Goal: Browse casually: Explore the website without a specific task or goal

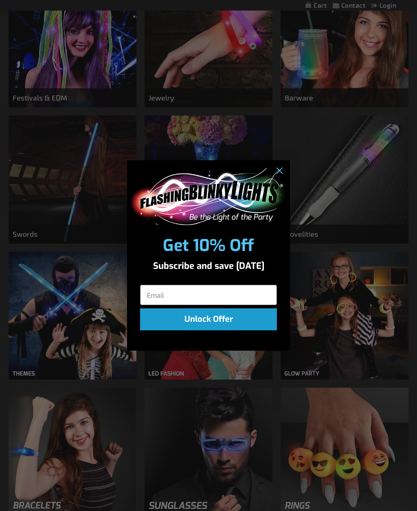
scroll to position [333, 0]
click at [280, 177] on circle "Close dialog" at bounding box center [278, 170] width 13 height 13
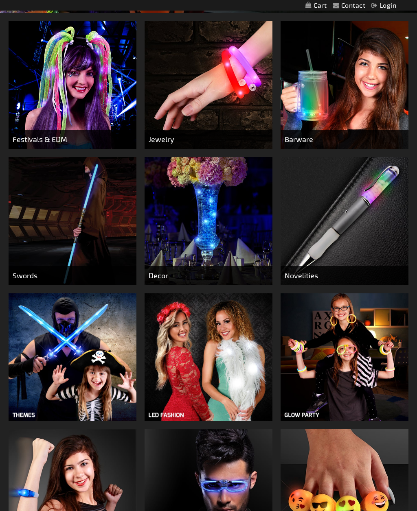
scroll to position [291, 0]
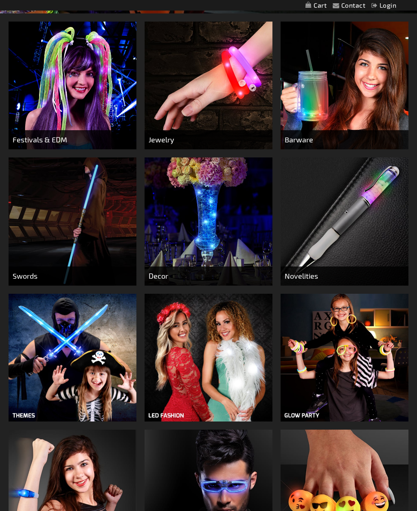
click at [237, 379] on img at bounding box center [209, 358] width 128 height 128
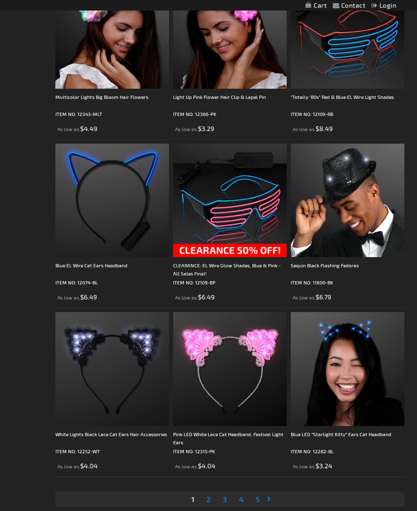
scroll to position [3137, 0]
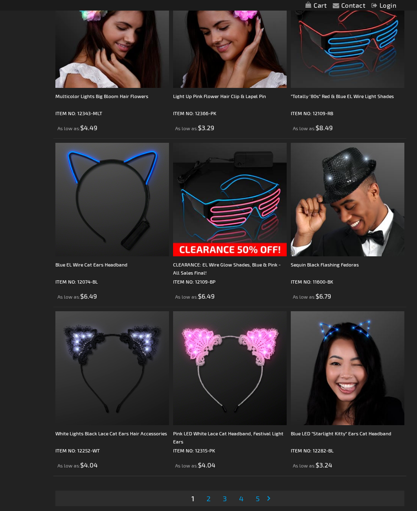
click at [208, 499] on span "2" at bounding box center [208, 498] width 4 height 9
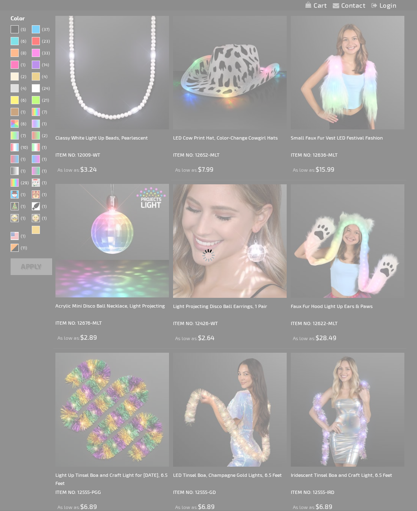
scroll to position [0, 0]
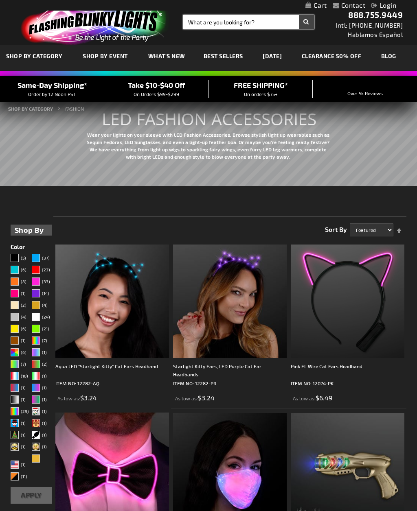
click at [243, 25] on input "Search" at bounding box center [248, 22] width 131 height 14
type input "Angel"
click at [306, 22] on button "Search" at bounding box center [306, 22] width 15 height 14
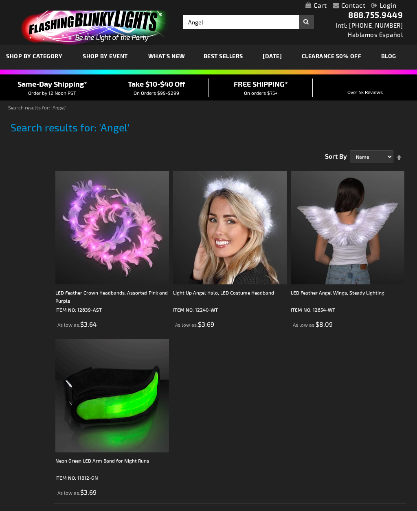
click at [164, 55] on span "What's New" at bounding box center [166, 56] width 37 height 7
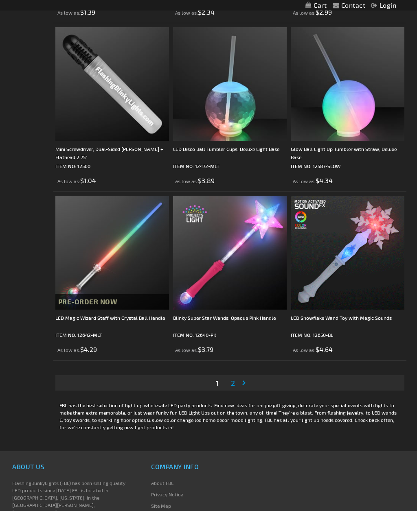
scroll to position [3184, 0]
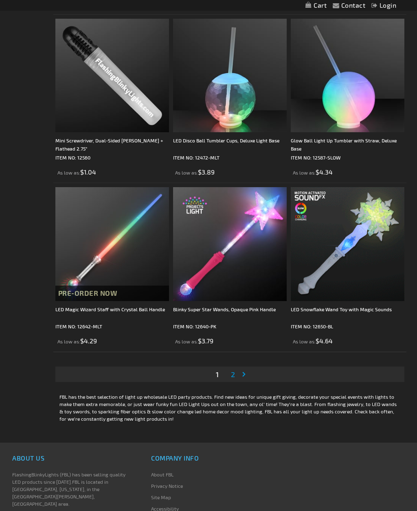
click at [233, 374] on span "2" at bounding box center [233, 374] width 4 height 9
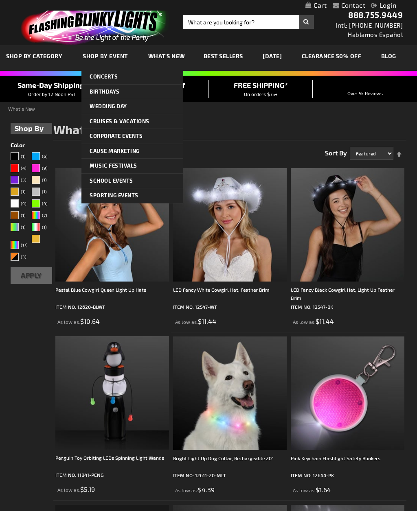
click at [109, 76] on span "Concerts" at bounding box center [104, 76] width 28 height 7
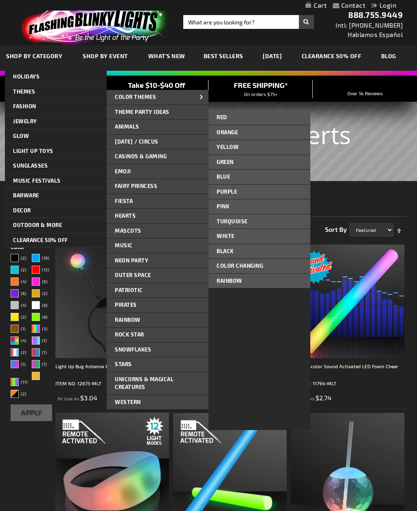
click at [223, 118] on span "Red" at bounding box center [222, 117] width 11 height 7
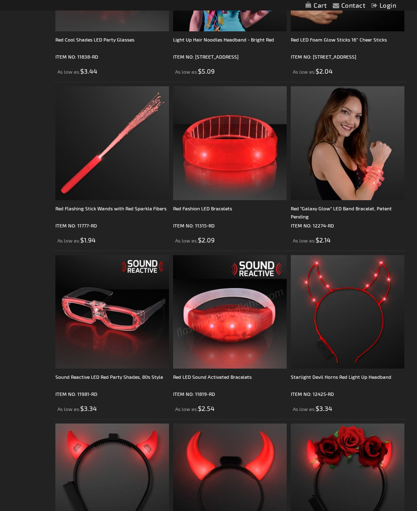
scroll to position [1078, 0]
